Goal: Navigation & Orientation: Find specific page/section

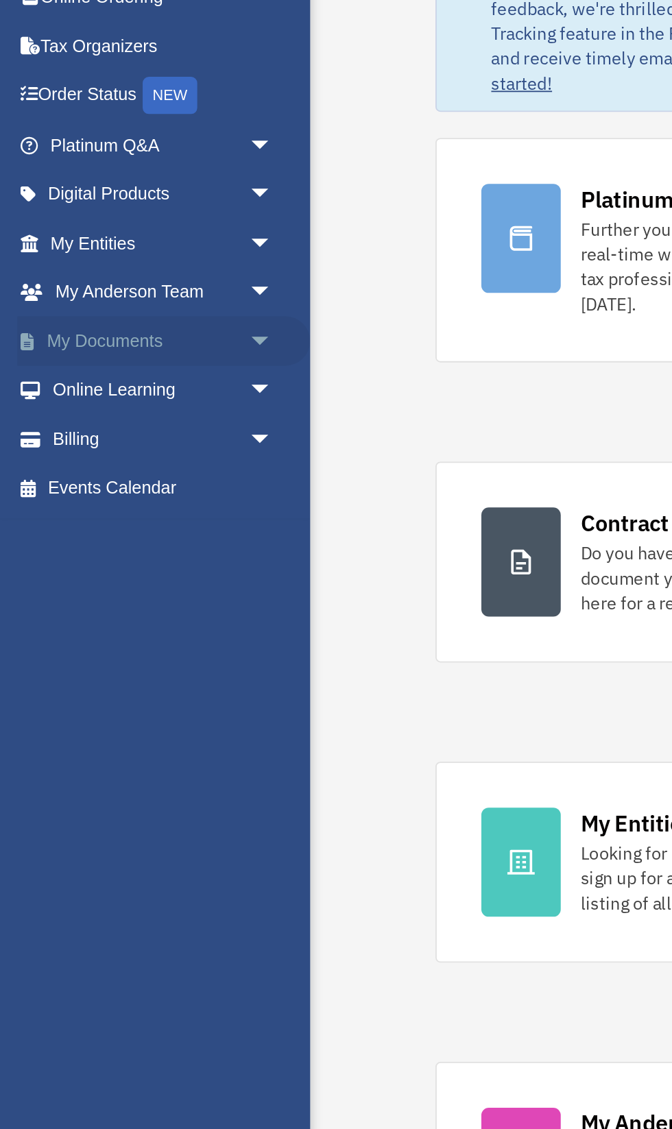
click at [34, 287] on link "My Documents arrow_drop_down" at bounding box center [91, 291] width 162 height 27
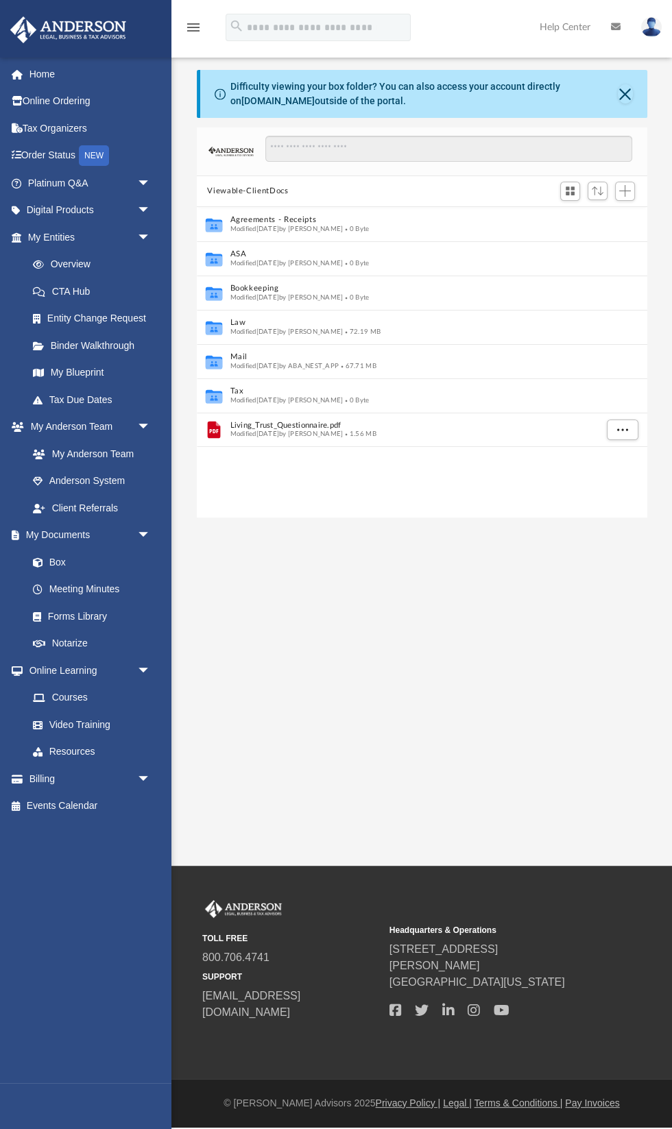
scroll to position [311, 450]
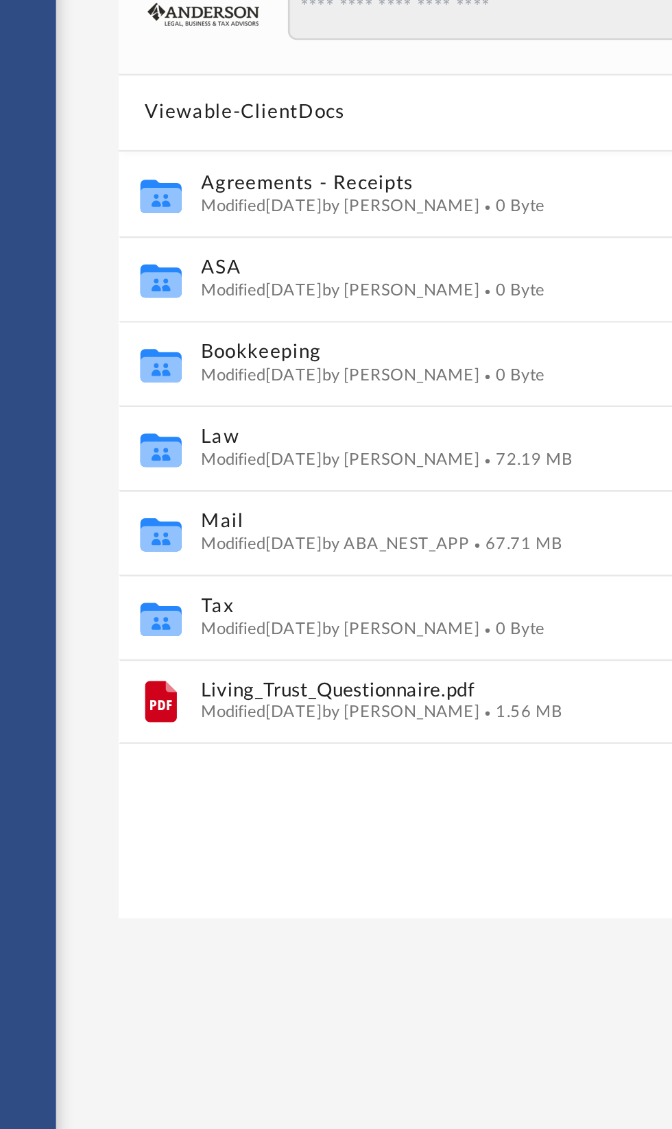
scroll to position [311, 450]
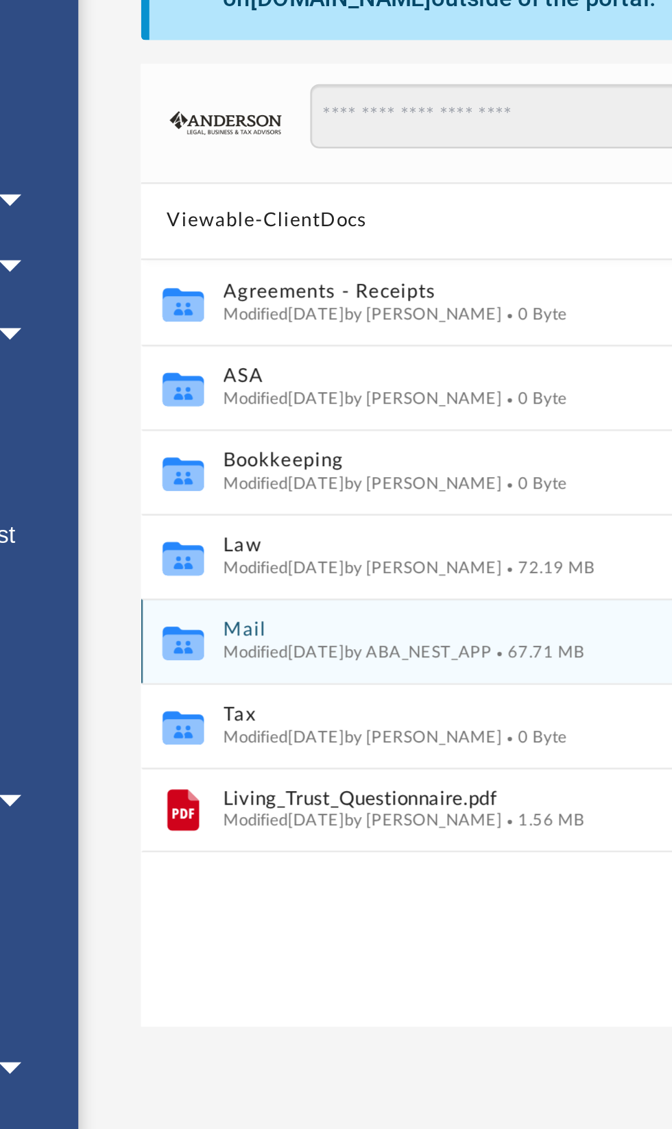
click at [232, 365] on span "Modified Fri Aug 29 2025 by ABA_NEST_APP" at bounding box center [284, 365] width 109 height 7
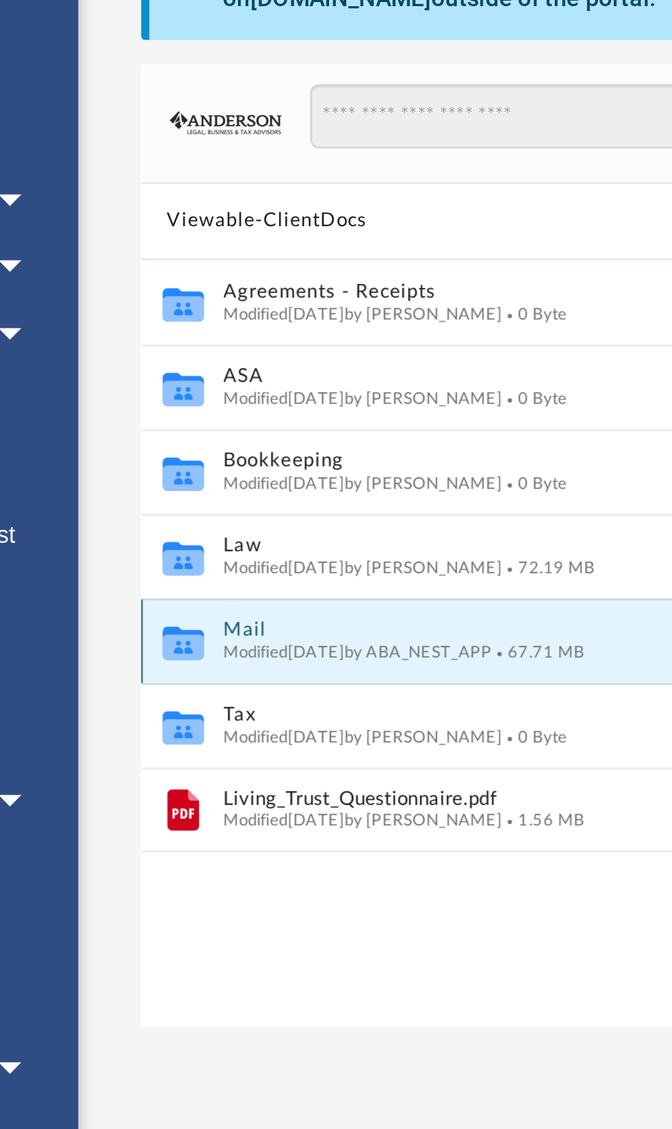
click at [311, 364] on span "Modified [DATE] by ABA_NEST_APP" at bounding box center [284, 365] width 109 height 7
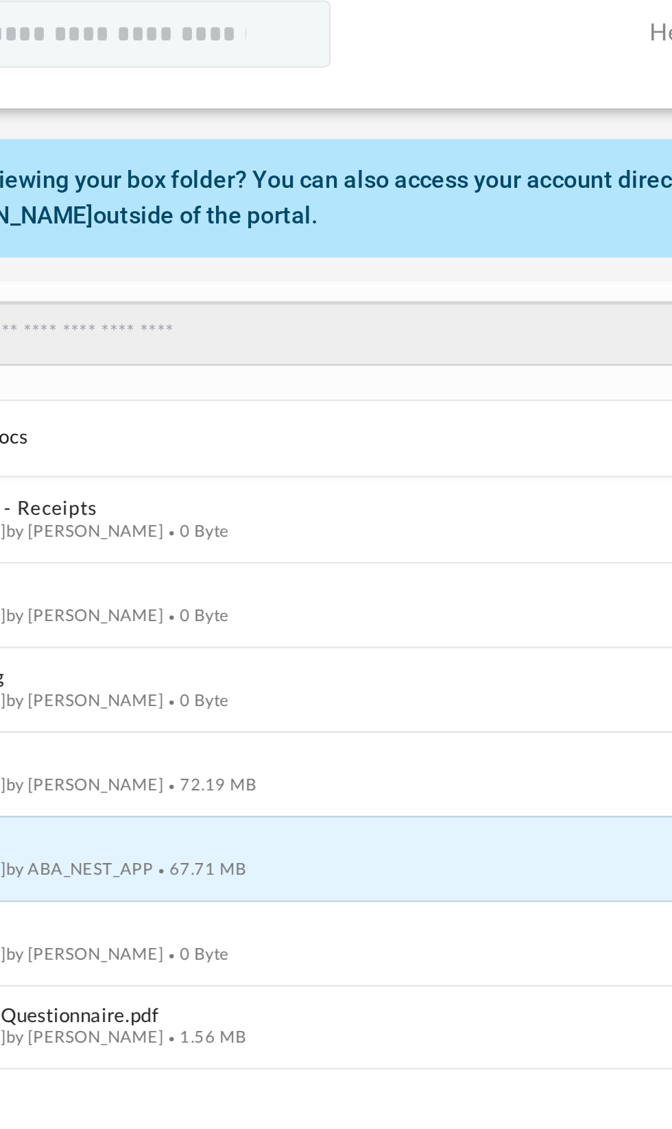
scroll to position [0, 0]
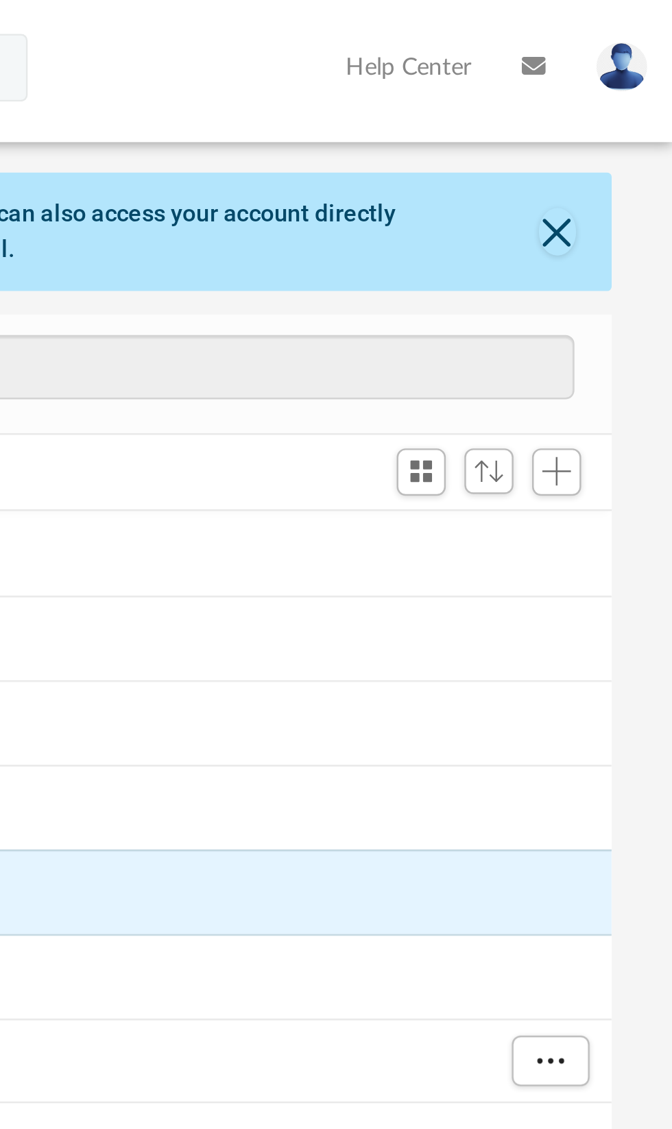
click at [631, 101] on div "Difficulty viewing your box folder? You can also access your account directly o…" at bounding box center [423, 94] width 447 height 48
click at [626, 98] on button "Close" at bounding box center [625, 93] width 14 height 19
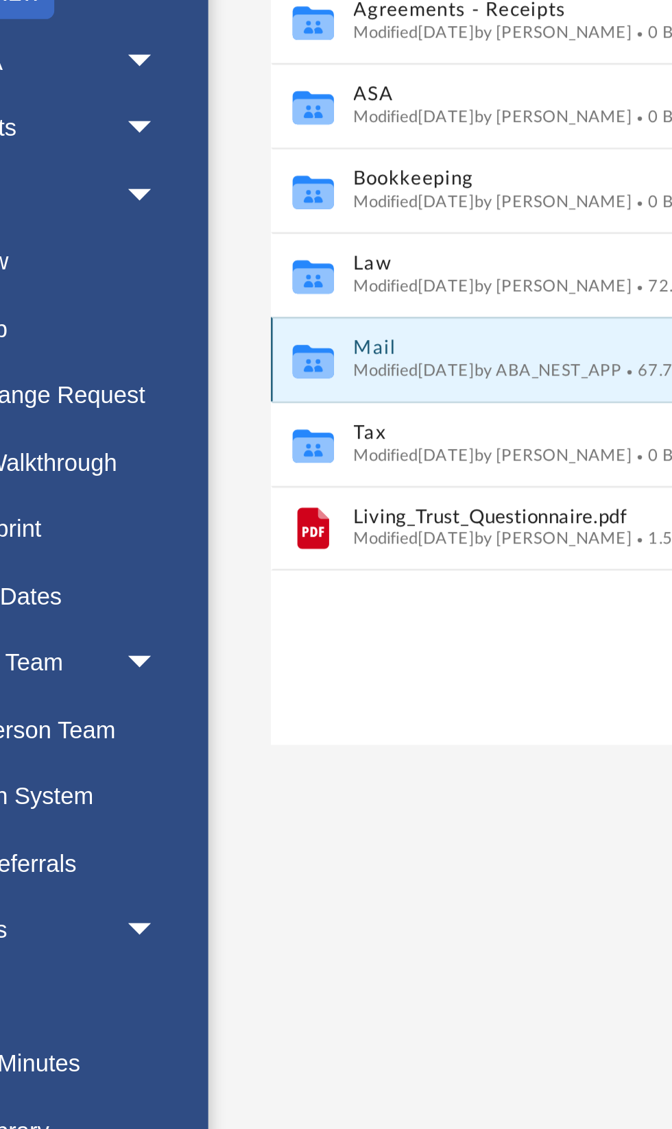
click at [263, 308] on span "Modified [DATE] by ABA_NEST_APP" at bounding box center [284, 307] width 109 height 7
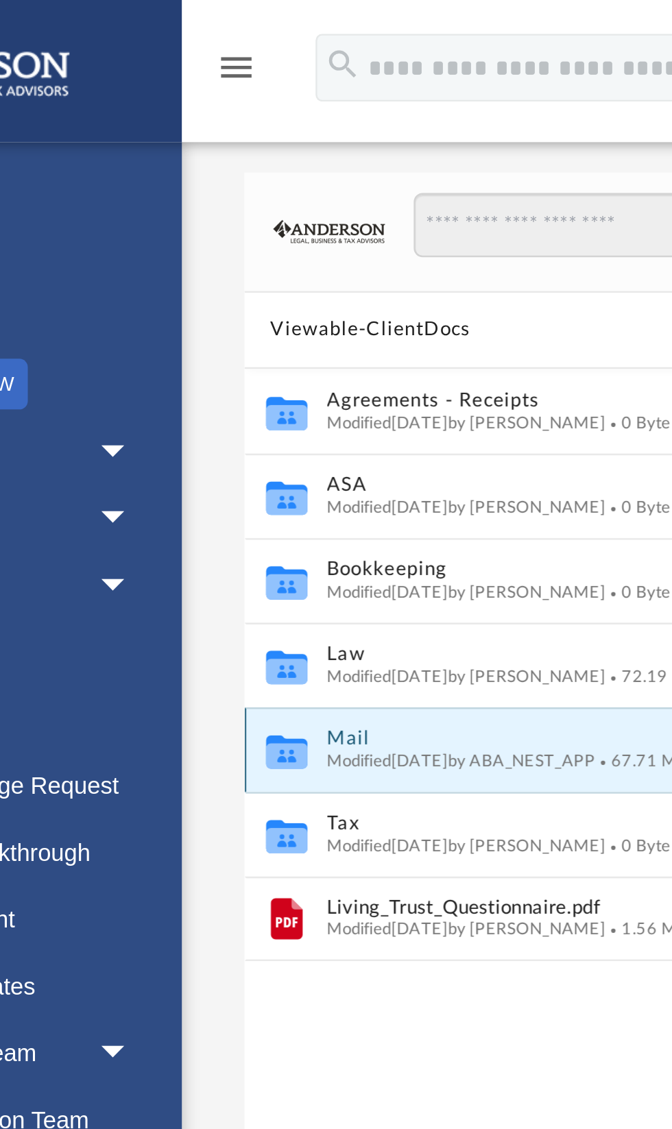
click at [258, 305] on span "Modified [DATE] by ABA_NEST_APP" at bounding box center [284, 307] width 109 height 7
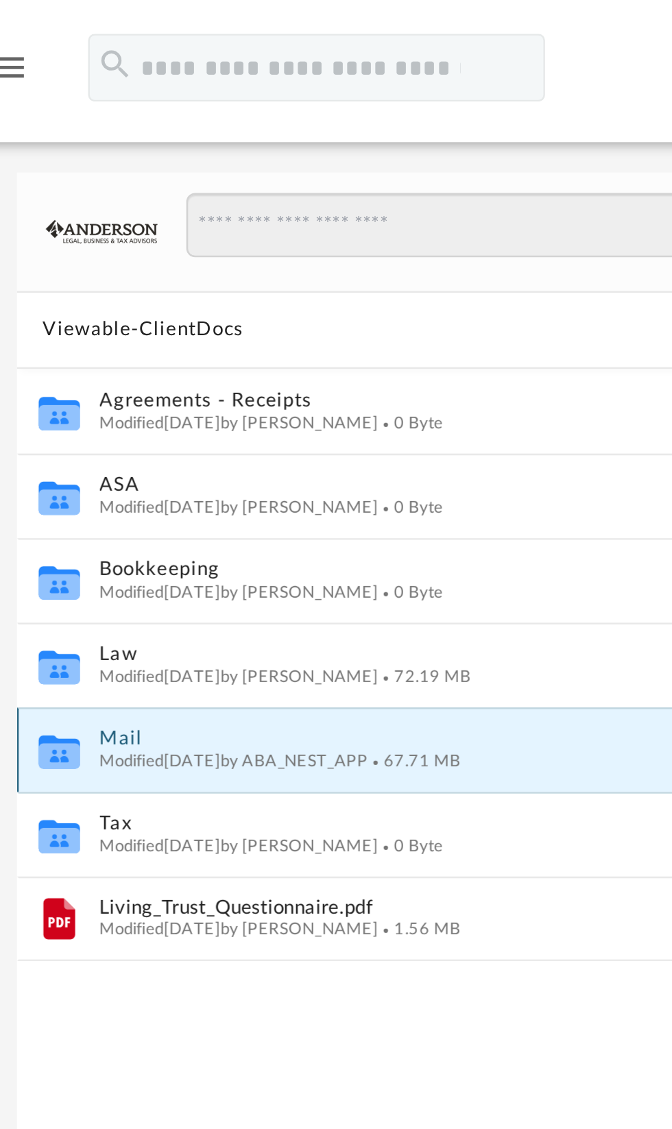
click at [311, 308] on span "Modified [DATE] by ABA_NEST_APP" at bounding box center [284, 307] width 109 height 7
click at [311, 300] on button "Mail" at bounding box center [412, 299] width 365 height 9
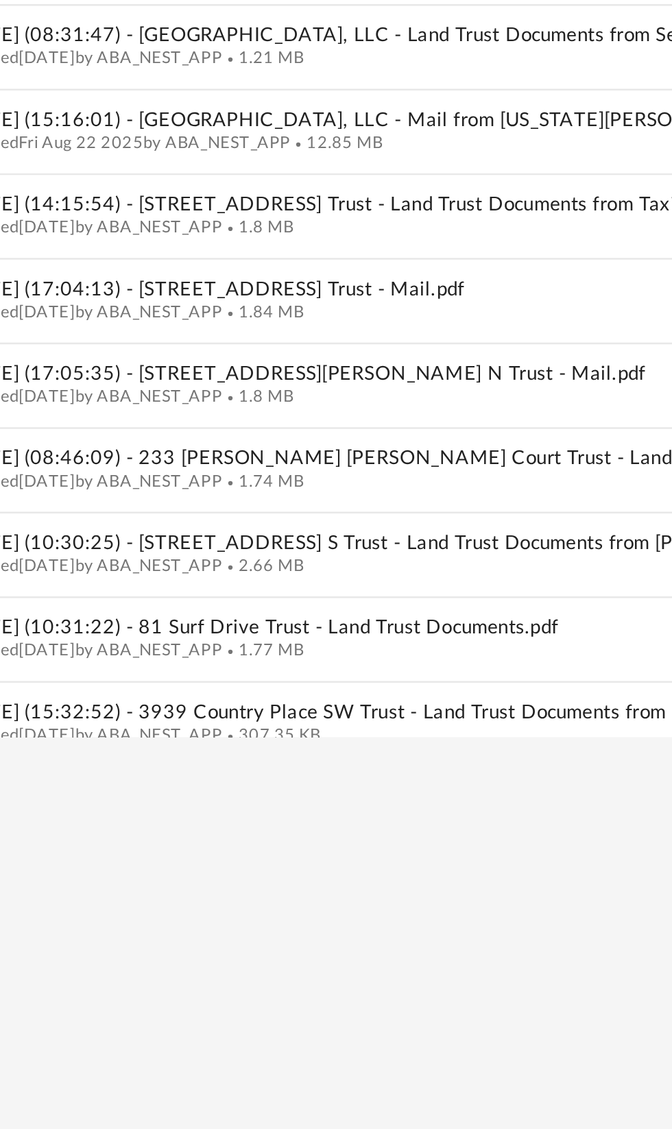
scroll to position [856, 0]
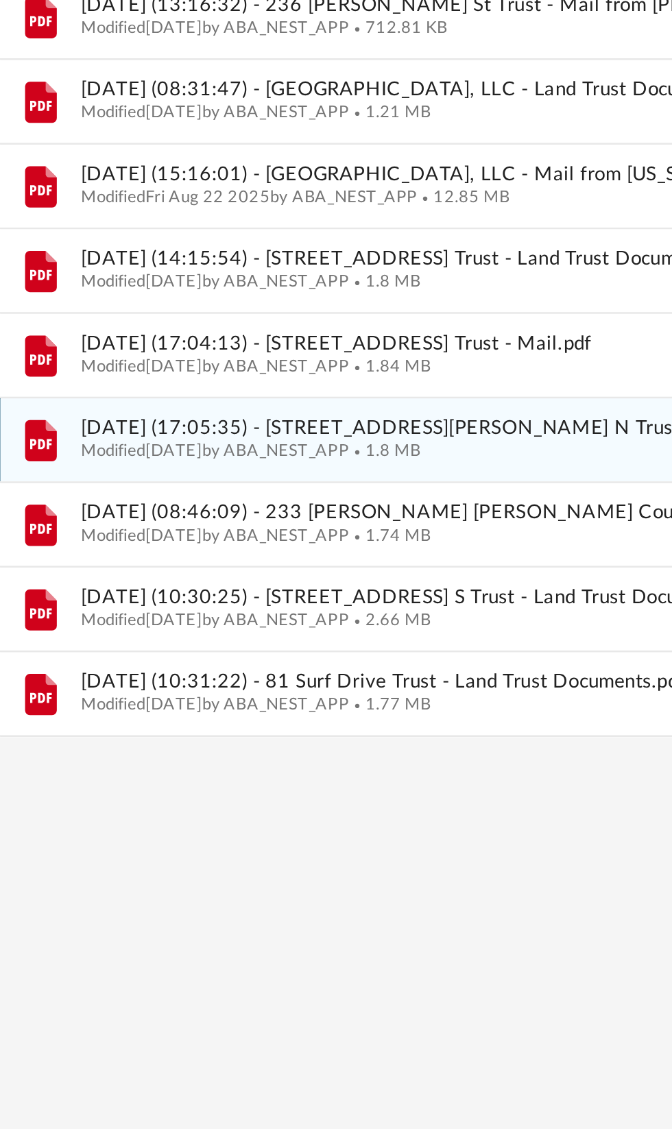
click at [425, 337] on span "2025.08.27 (17:05:35) - 5809 Daughtery Rd N Trust - Mail.pdf" at bounding box center [412, 334] width 365 height 9
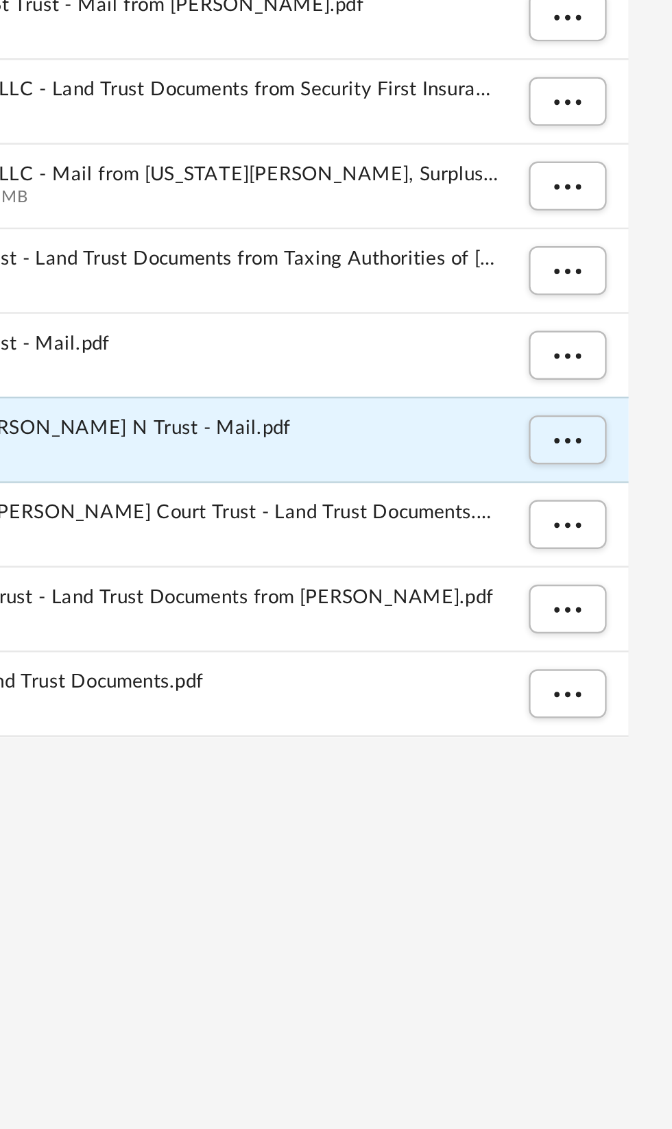
scroll to position [0, 0]
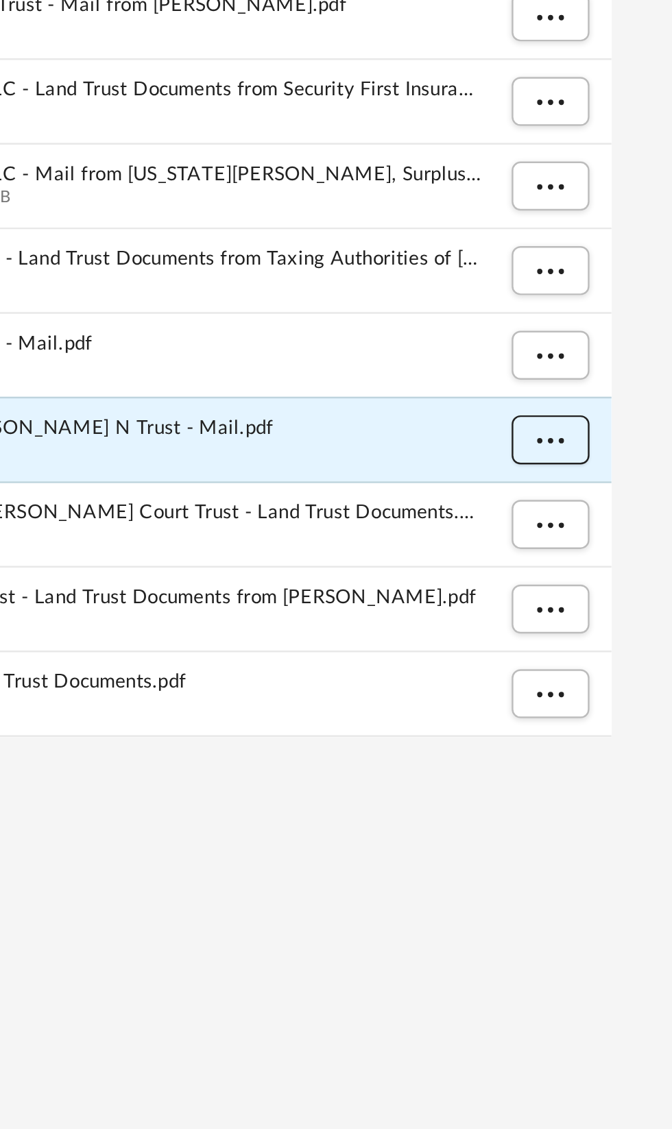
click at [627, 339] on span "More options" at bounding box center [621, 339] width 11 height 8
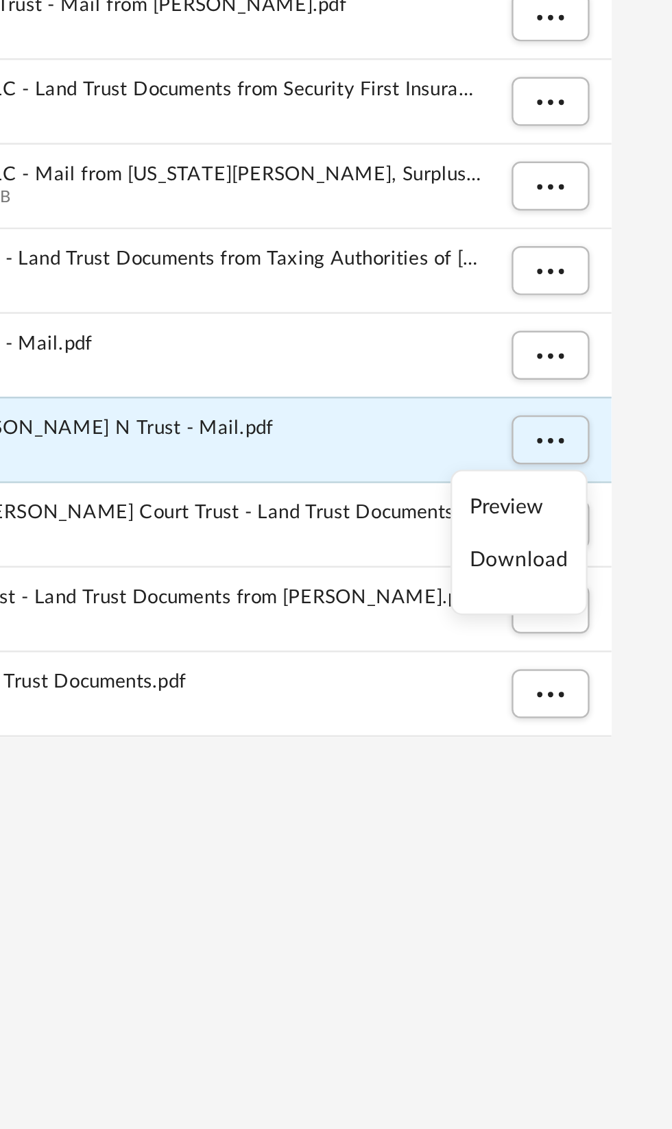
click at [614, 368] on li "Preview" at bounding box center [610, 367] width 40 height 14
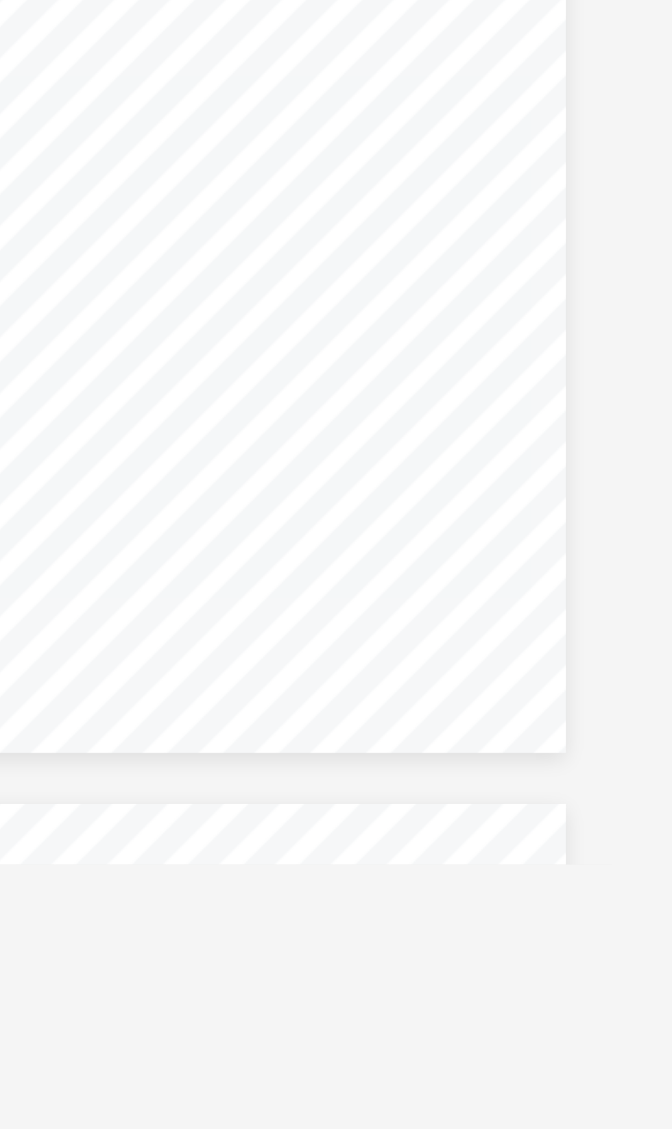
scroll to position [0, 5]
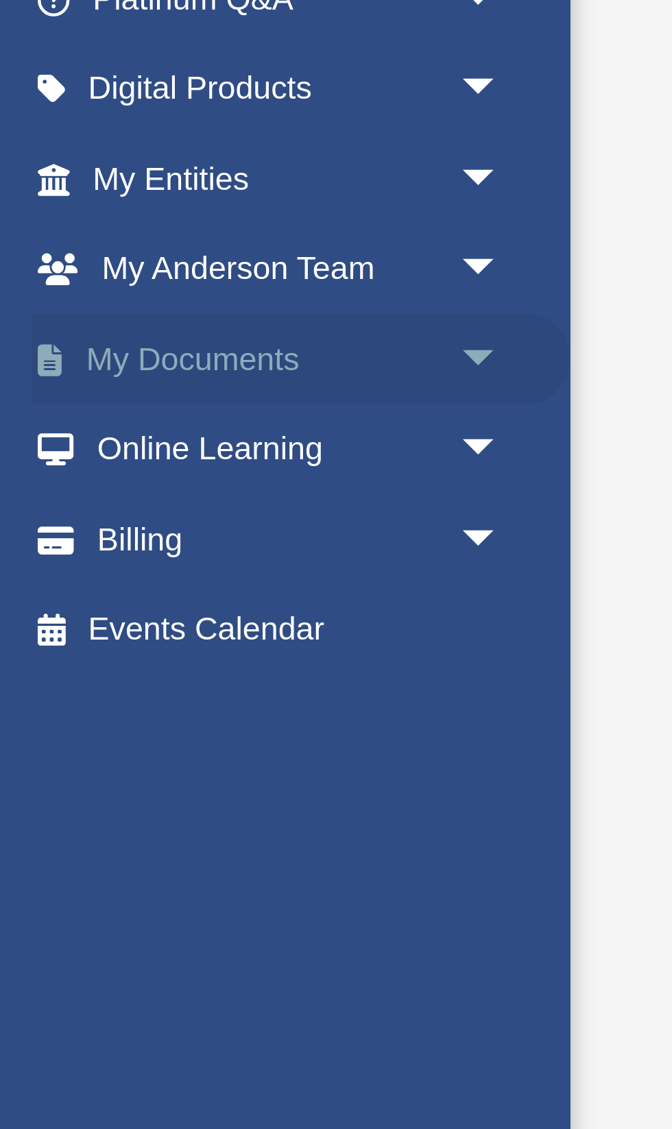
click at [148, 293] on span "arrow_drop_down" at bounding box center [150, 292] width 27 height 28
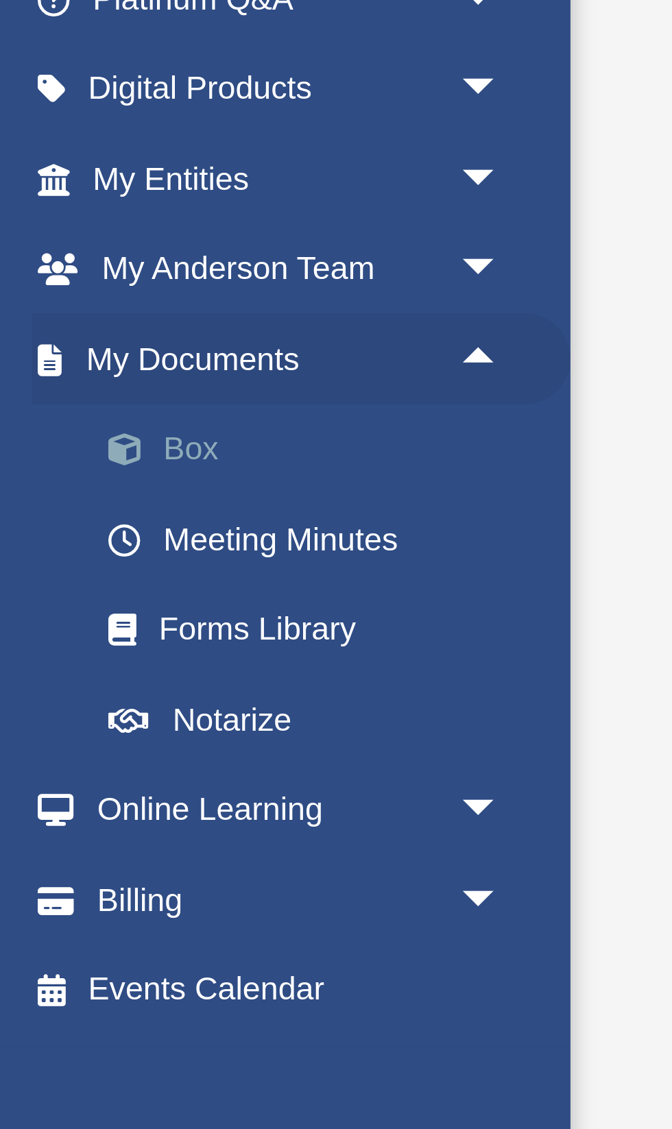
click at [73, 319] on link "Box" at bounding box center [95, 318] width 152 height 27
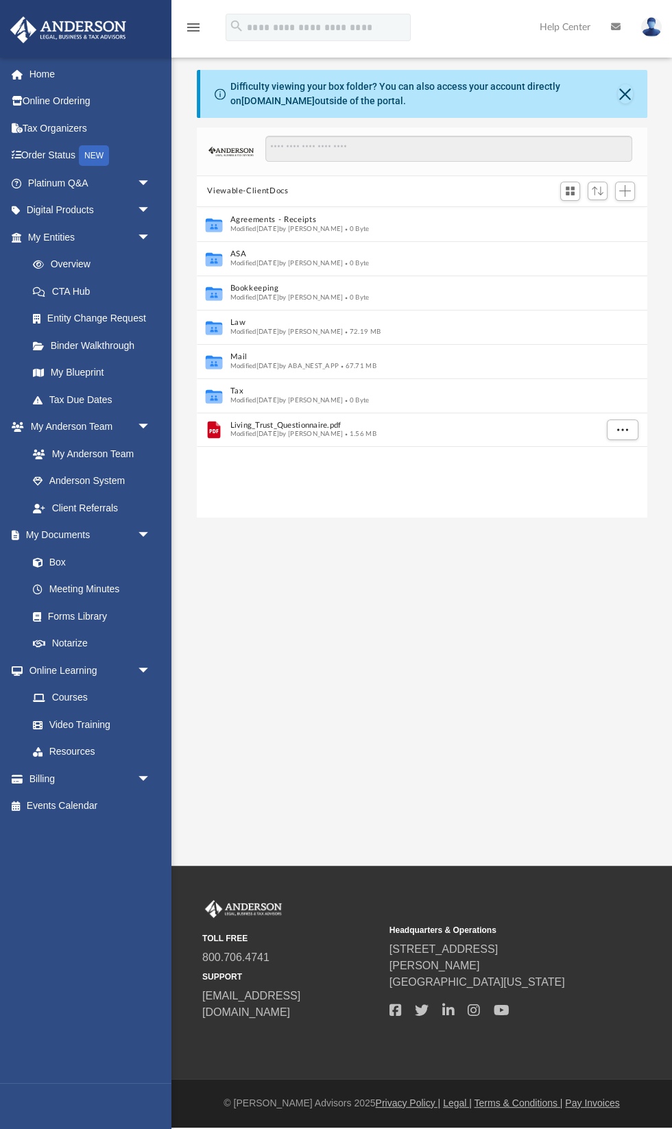
scroll to position [311, 450]
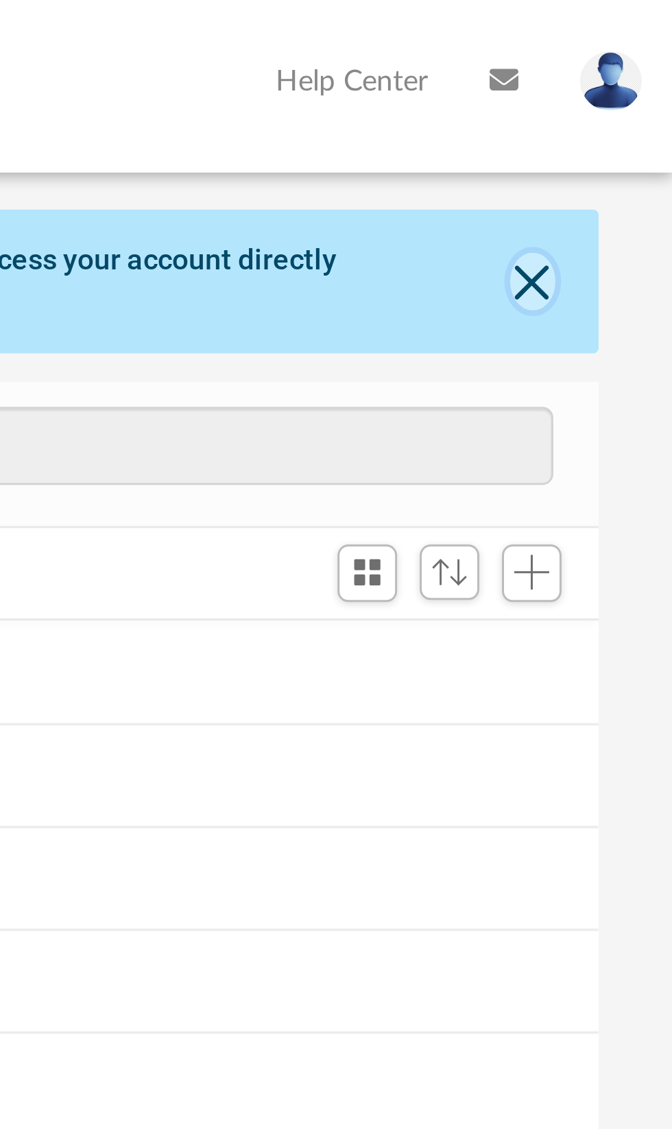
click at [631, 91] on button "Close" at bounding box center [625, 93] width 14 height 19
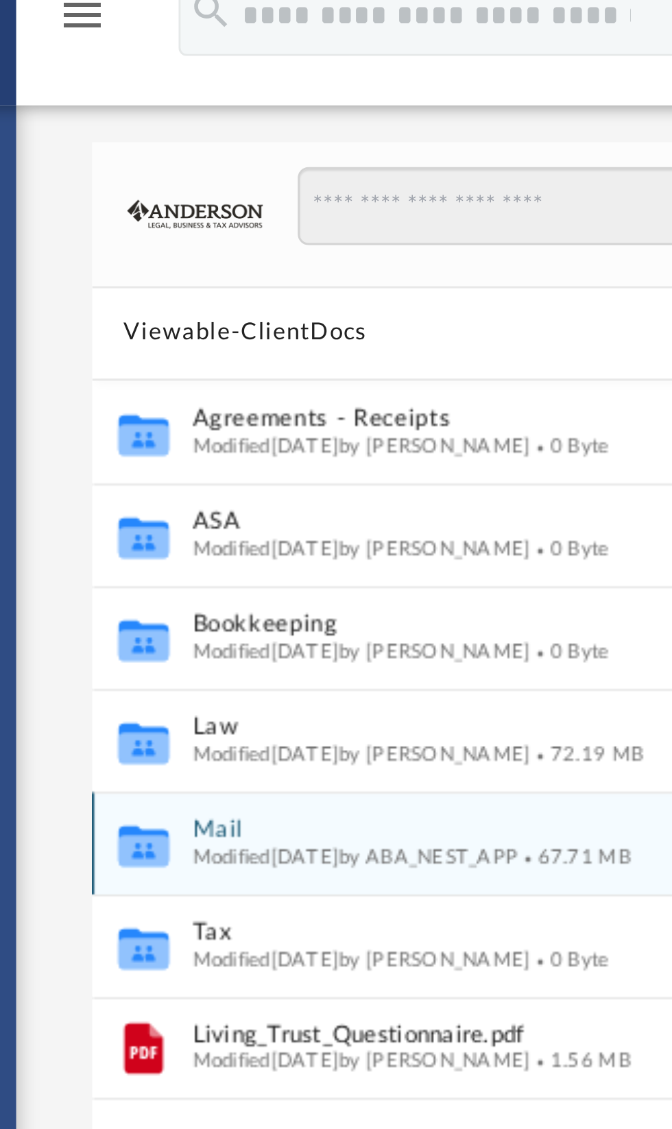
click at [268, 308] on span "Modified [DATE] by ABA_NEST_APP" at bounding box center [284, 307] width 109 height 7
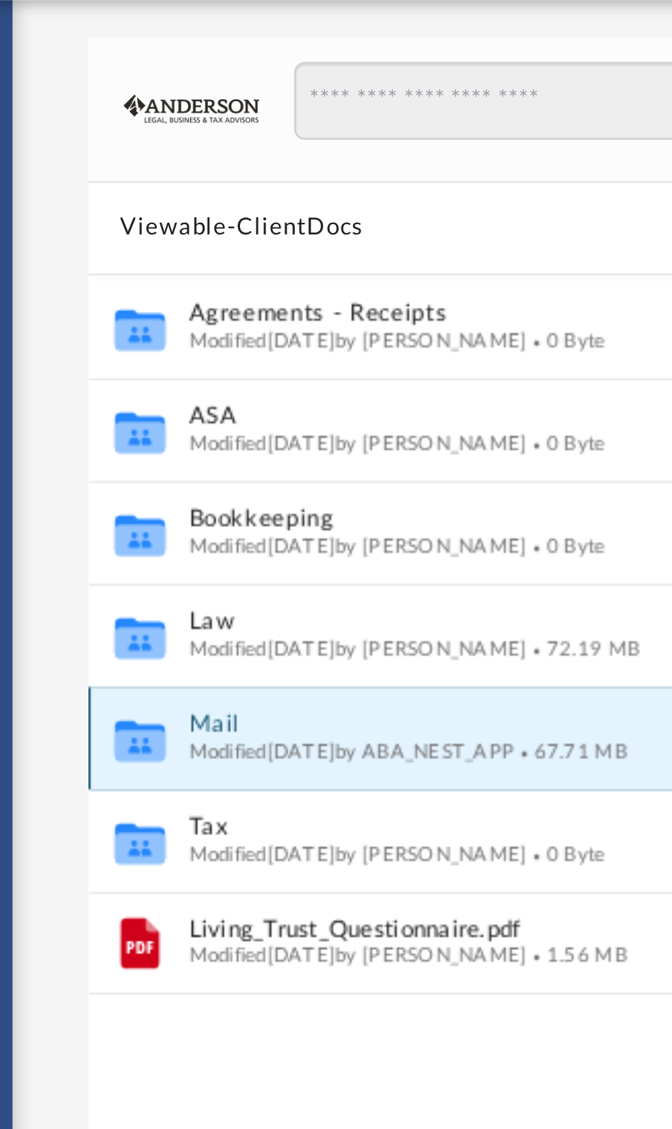
click at [248, 308] on span "Modified [DATE] by ABA_NEST_APP" at bounding box center [284, 307] width 109 height 7
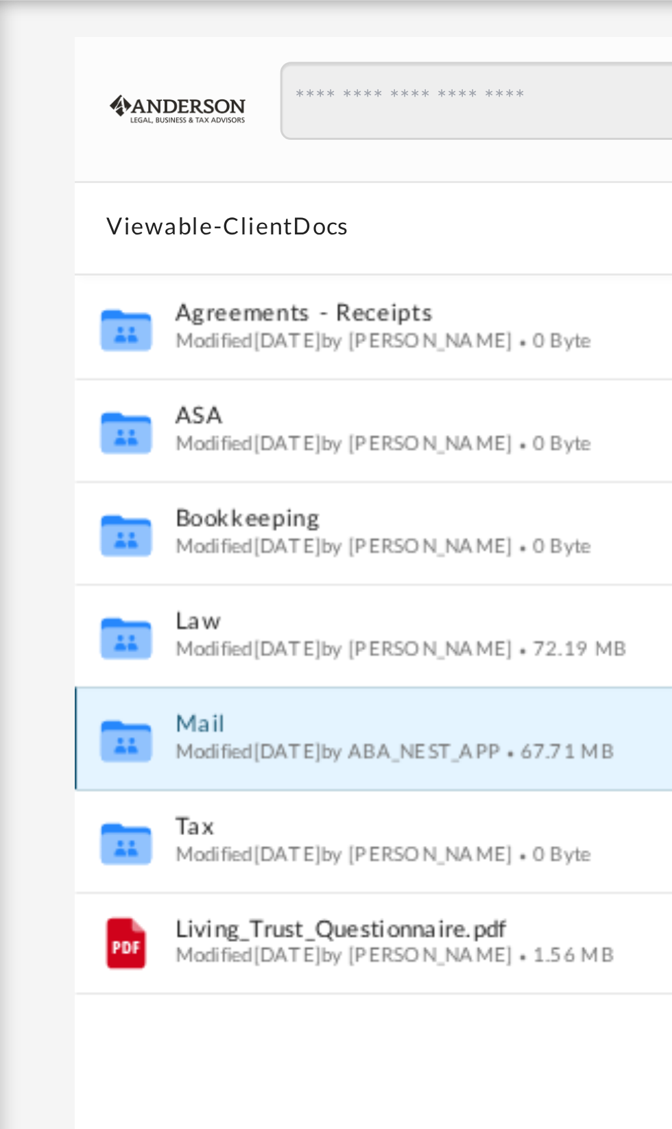
click at [266, 306] on span "Modified [DATE] by ABA_NEST_APP" at bounding box center [284, 307] width 109 height 7
